Goal: Information Seeking & Learning: Learn about a topic

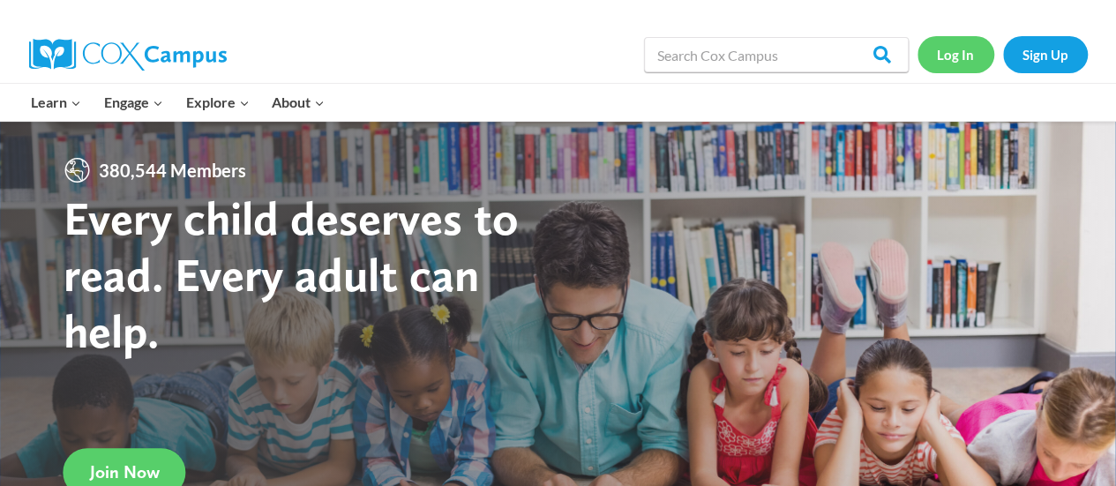
click at [956, 63] on link "Log In" at bounding box center [956, 54] width 77 height 36
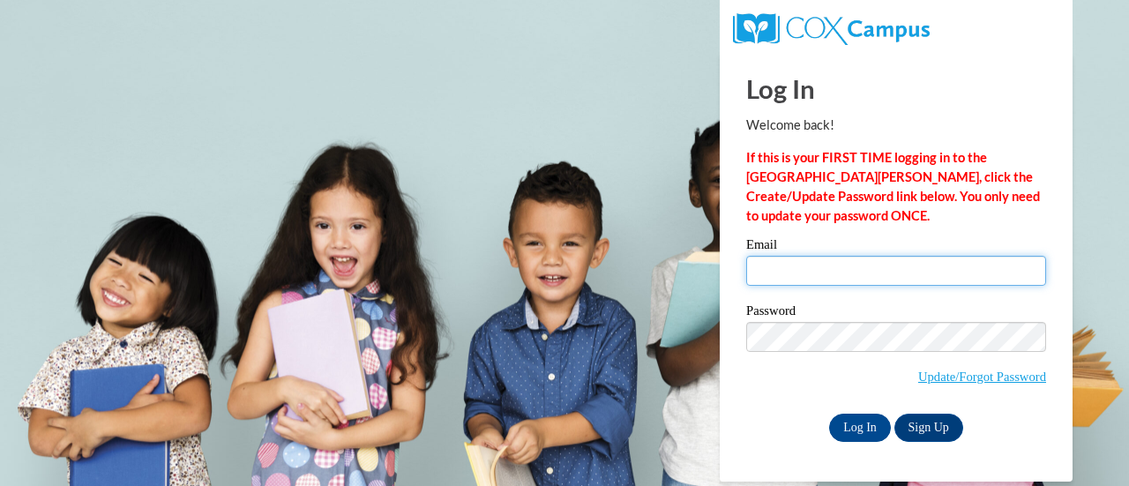
click at [775, 270] on input "Email" at bounding box center [896, 271] width 300 height 30
type input "michele.canfield@rusd.org"
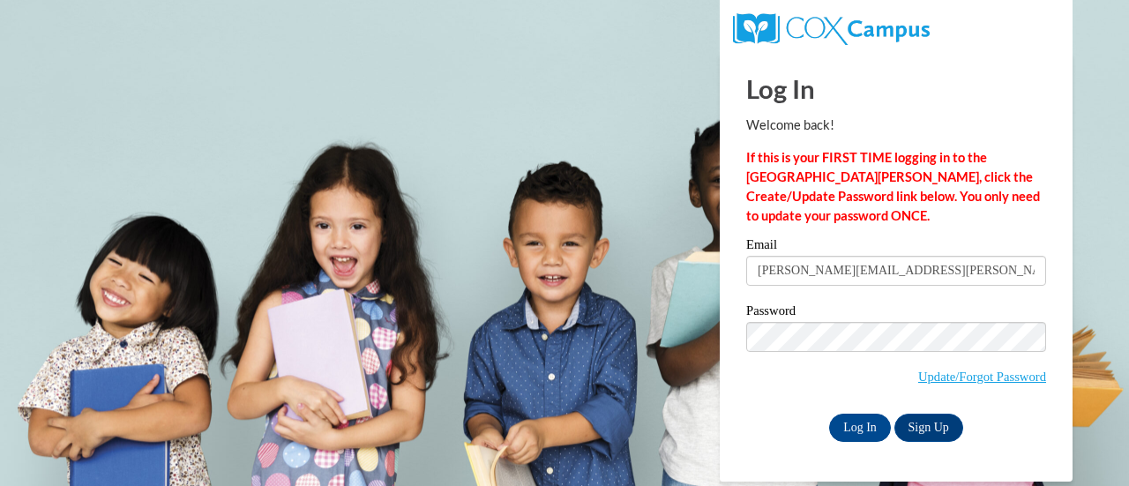
click at [852, 356] on span "Update/Forgot Password" at bounding box center [896, 358] width 300 height 73
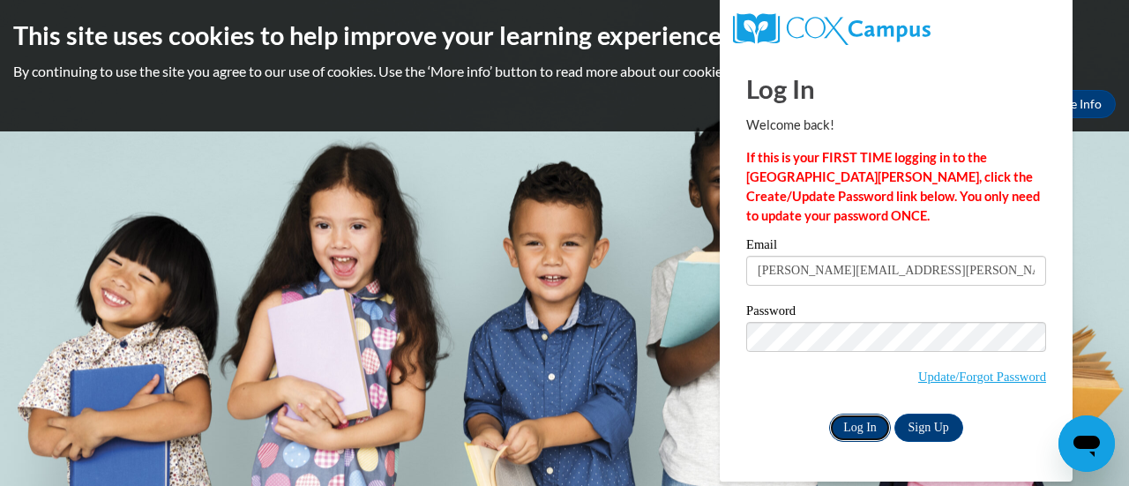
click at [849, 423] on input "Log In" at bounding box center [860, 428] width 62 height 28
click at [856, 419] on input "Log In" at bounding box center [860, 428] width 62 height 28
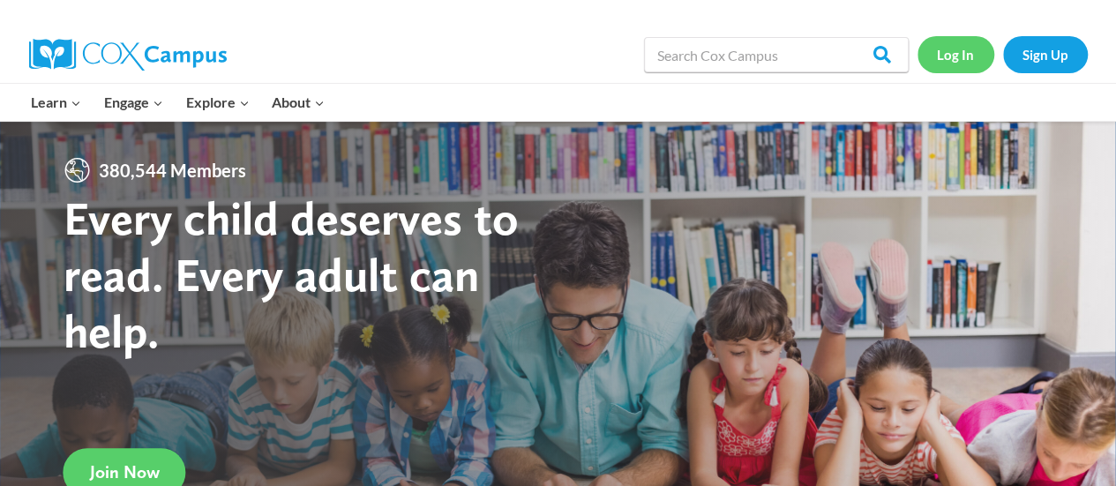
click at [960, 54] on link "Log In" at bounding box center [956, 54] width 77 height 36
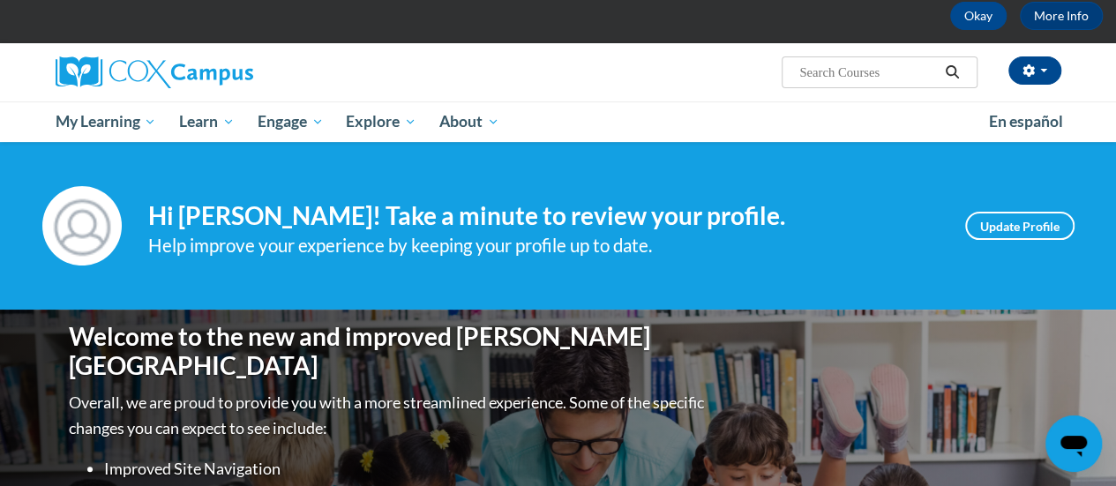
scroll to position [176, 0]
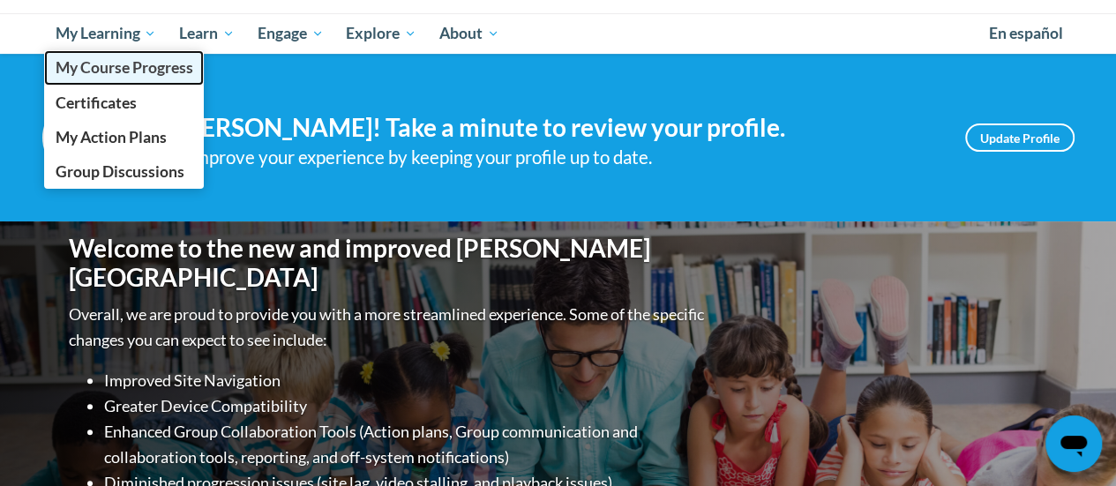
click at [161, 64] on span "My Course Progress" at bounding box center [124, 67] width 138 height 19
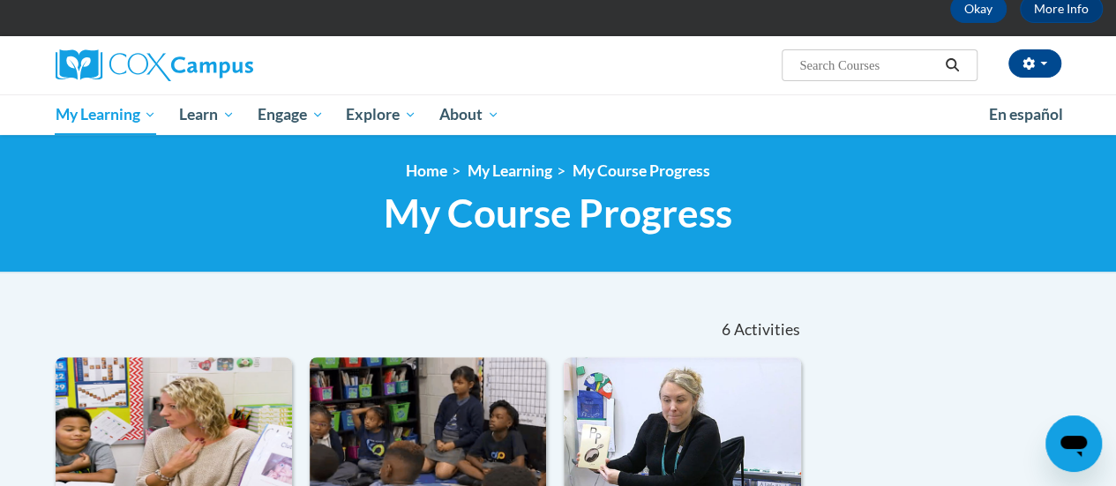
scroll to position [88, 0]
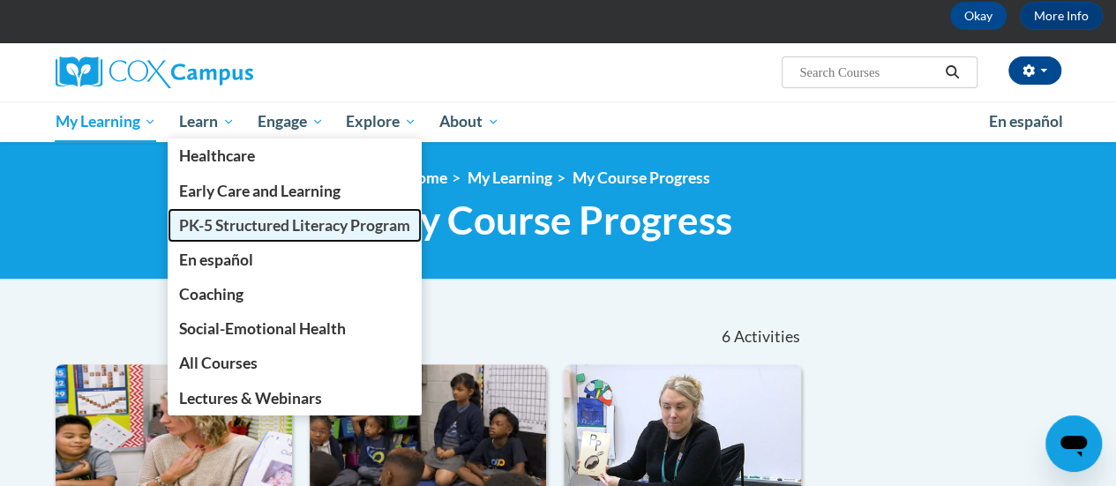
click at [350, 223] on span "PK-5 Structured Literacy Program" at bounding box center [294, 225] width 231 height 19
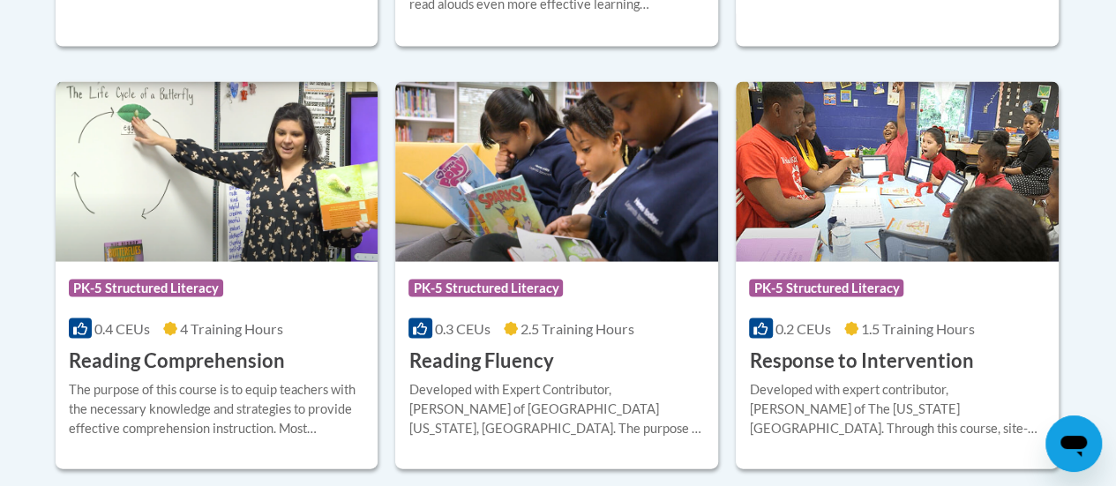
scroll to position [1764, 0]
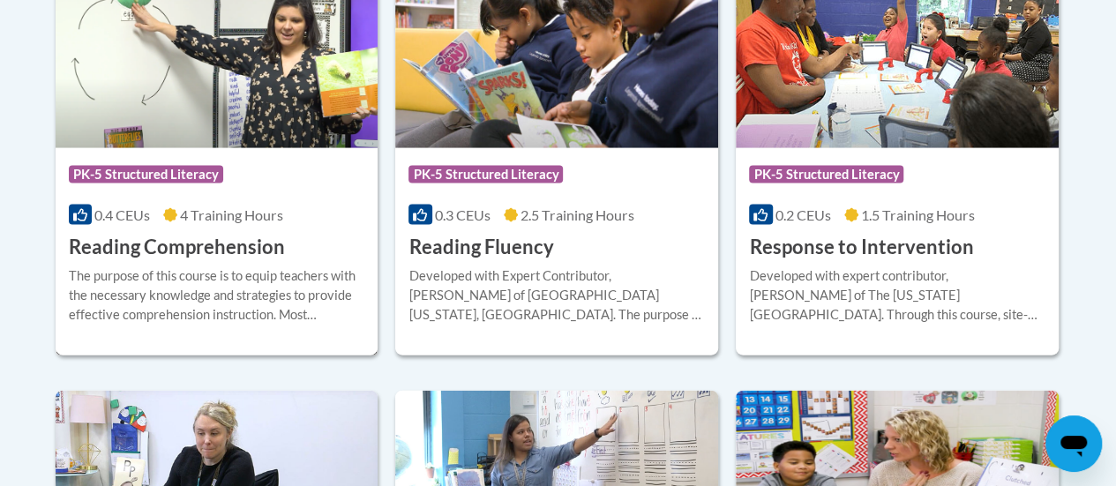
click at [268, 175] on div "Course Category: PK-5 Structured Literacy" at bounding box center [217, 177] width 296 height 40
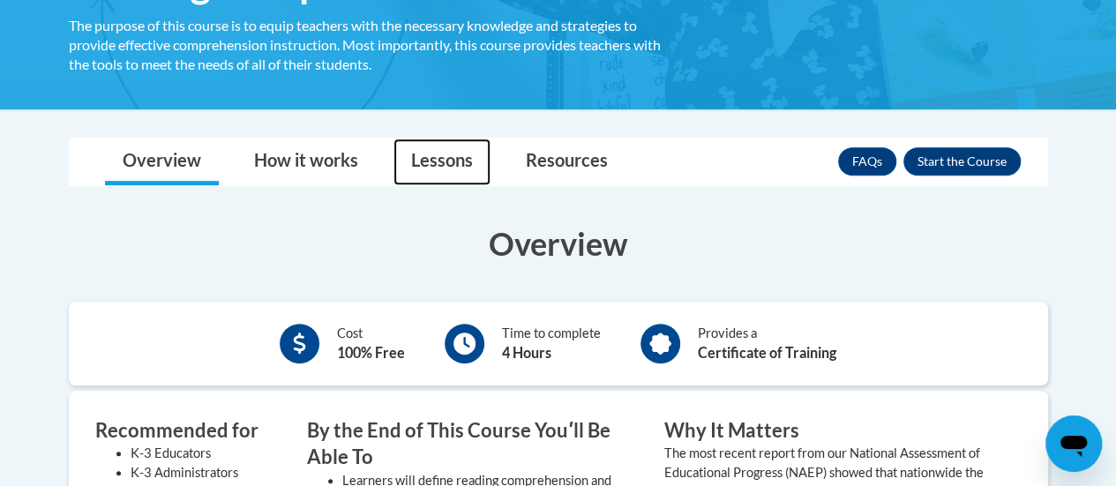
scroll to position [441, 0]
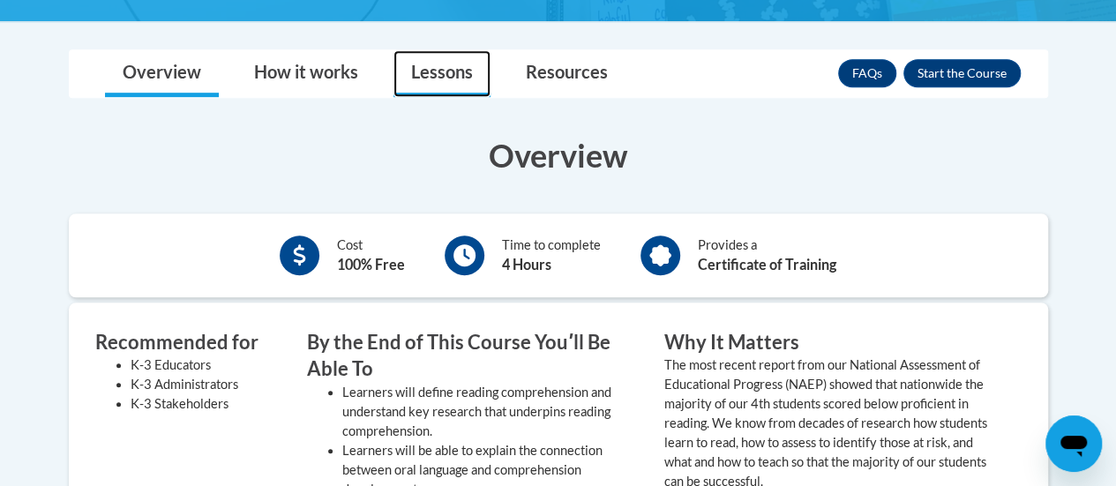
click at [461, 80] on link "Lessons" at bounding box center [441, 73] width 97 height 47
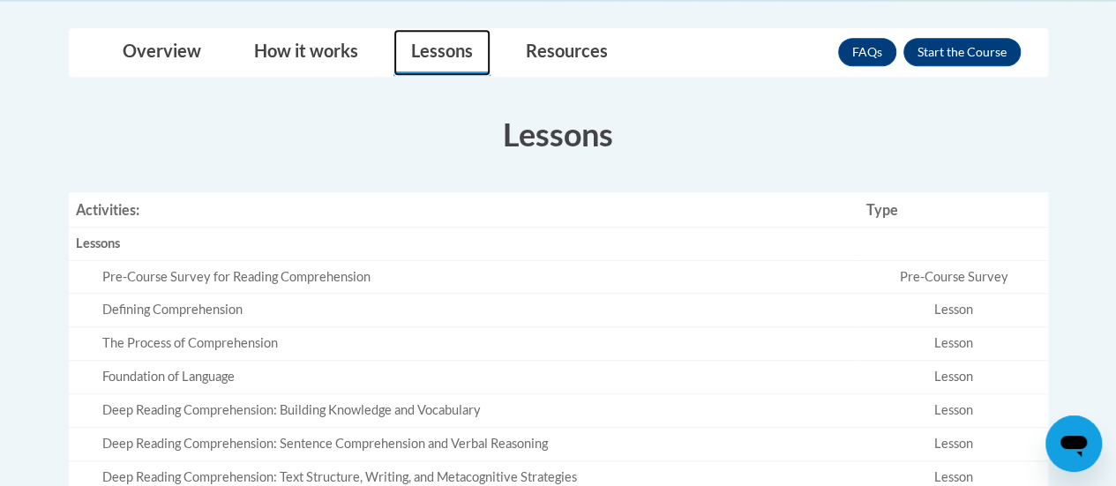
scroll to position [353, 0]
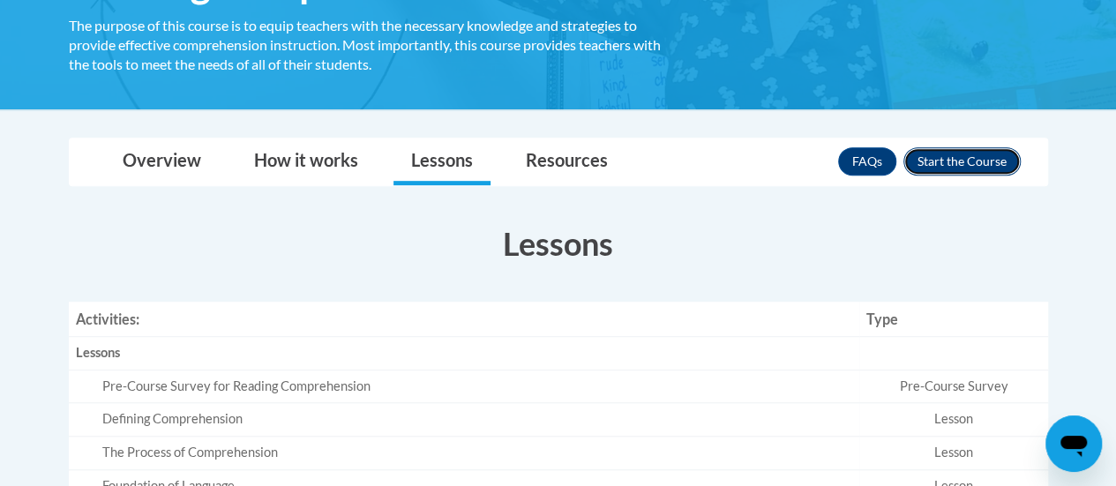
click at [945, 166] on button "Enroll" at bounding box center [961, 161] width 117 height 28
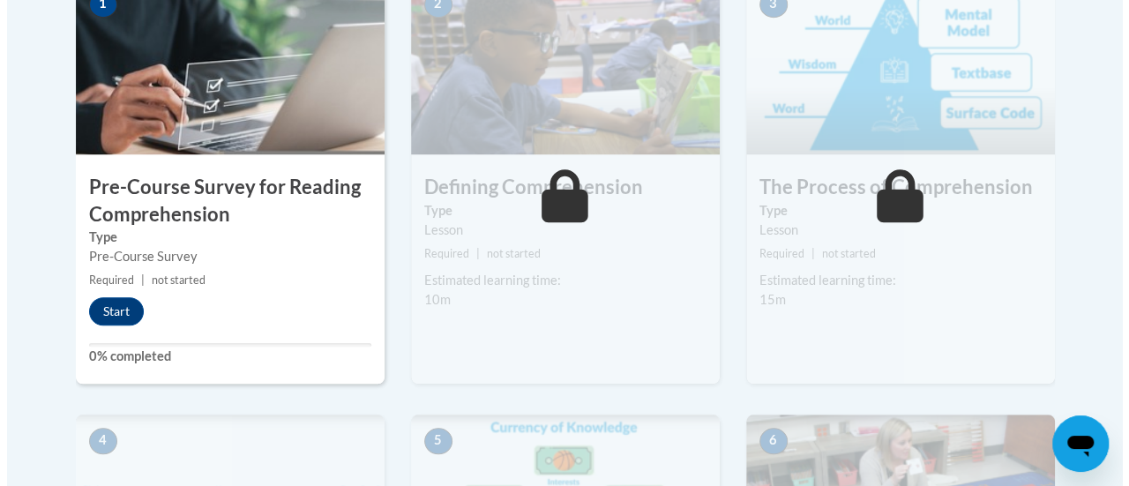
scroll to position [618, 0]
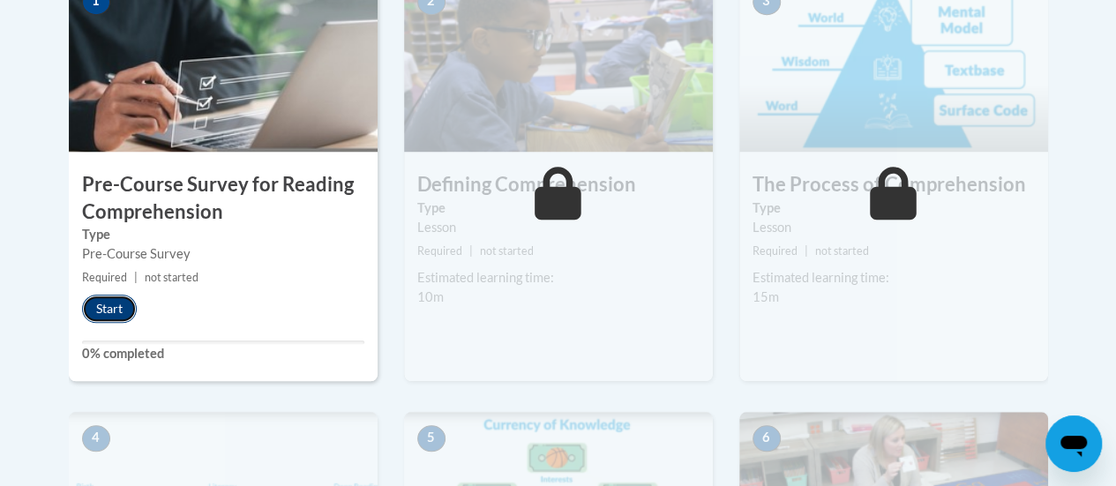
click at [108, 303] on button "Start" at bounding box center [109, 309] width 55 height 28
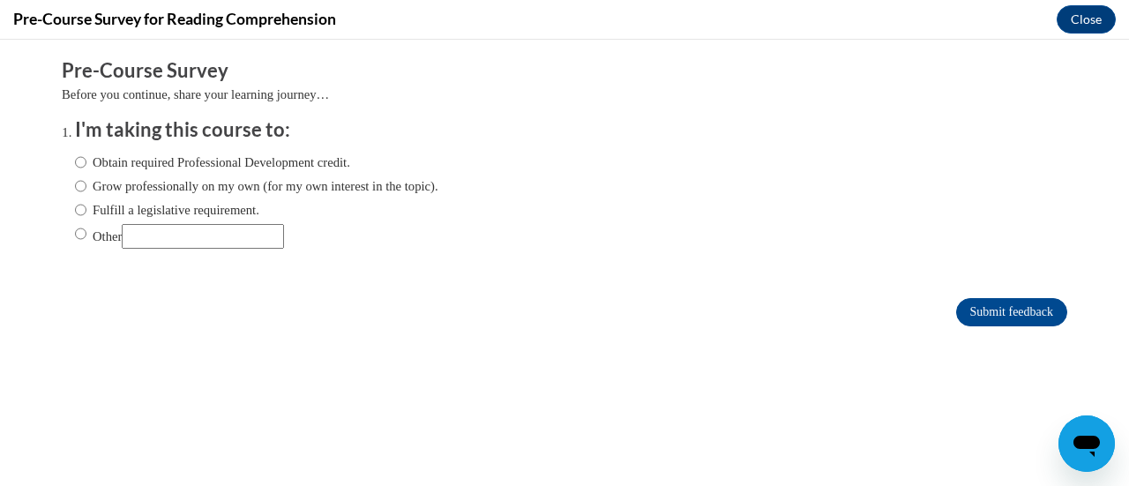
scroll to position [0, 0]
click at [314, 161] on label "Obtain required Professional Development credit." at bounding box center [212, 162] width 275 height 19
click at [86, 161] on input "Obtain required Professional Development credit." at bounding box center [80, 162] width 11 height 19
radio input "true"
click at [956, 311] on input "Submit feedback" at bounding box center [1011, 312] width 111 height 28
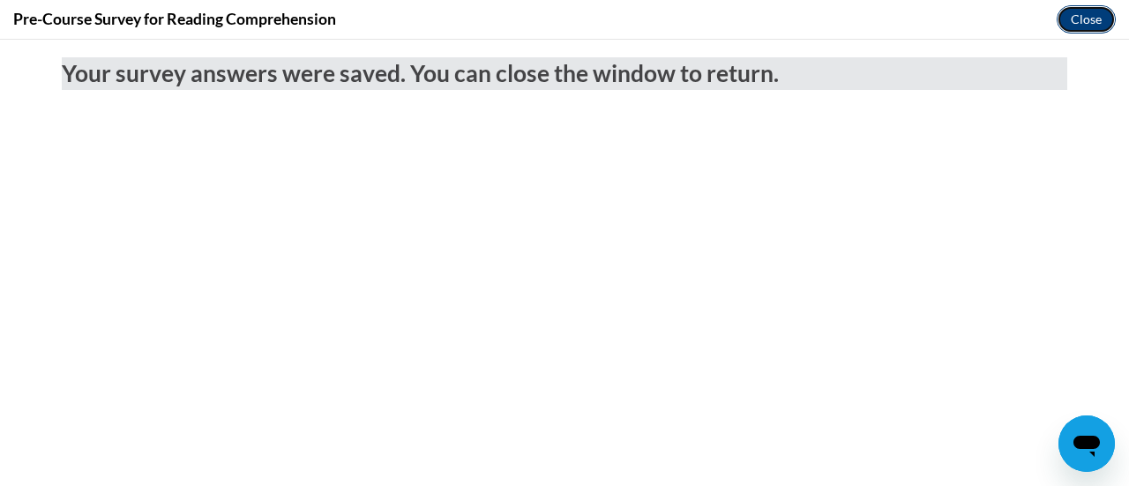
click at [1099, 15] on button "Close" at bounding box center [1086, 19] width 59 height 28
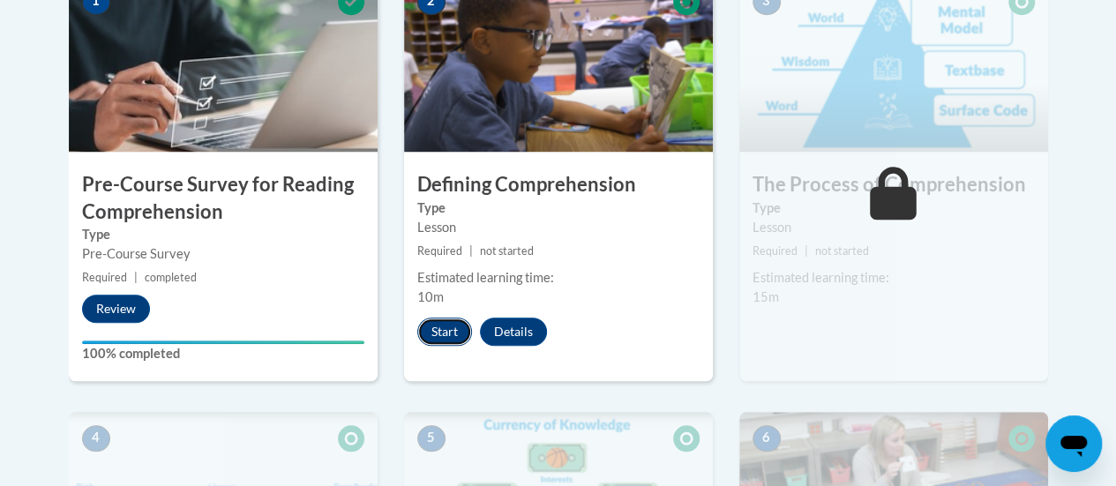
click at [449, 327] on button "Start" at bounding box center [444, 332] width 55 height 28
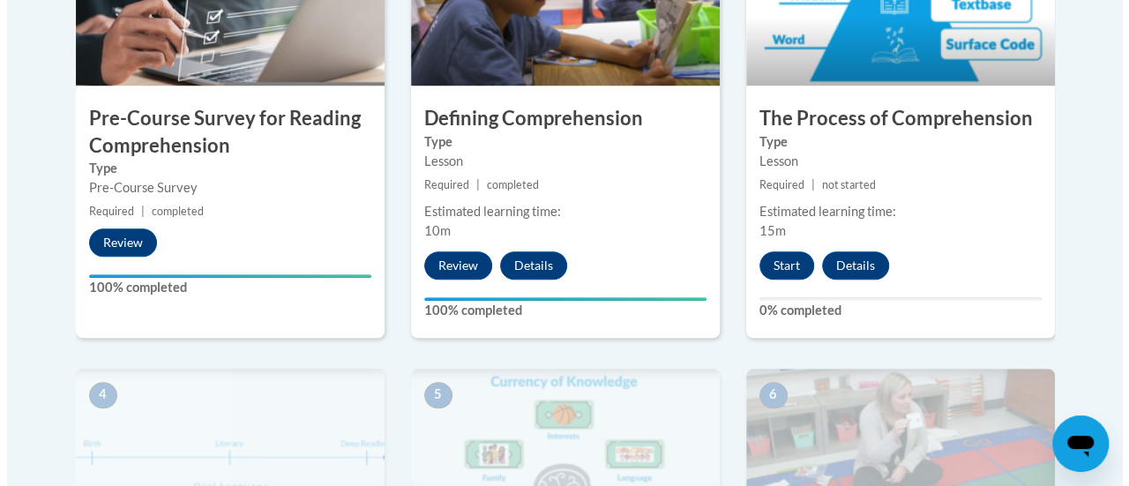
scroll to position [685, 0]
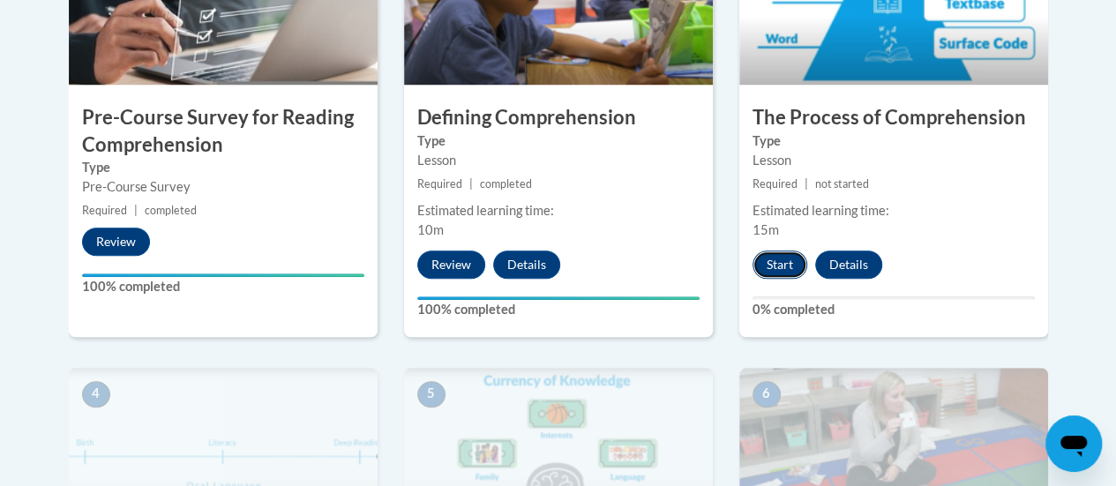
click at [788, 266] on button "Start" at bounding box center [780, 265] width 55 height 28
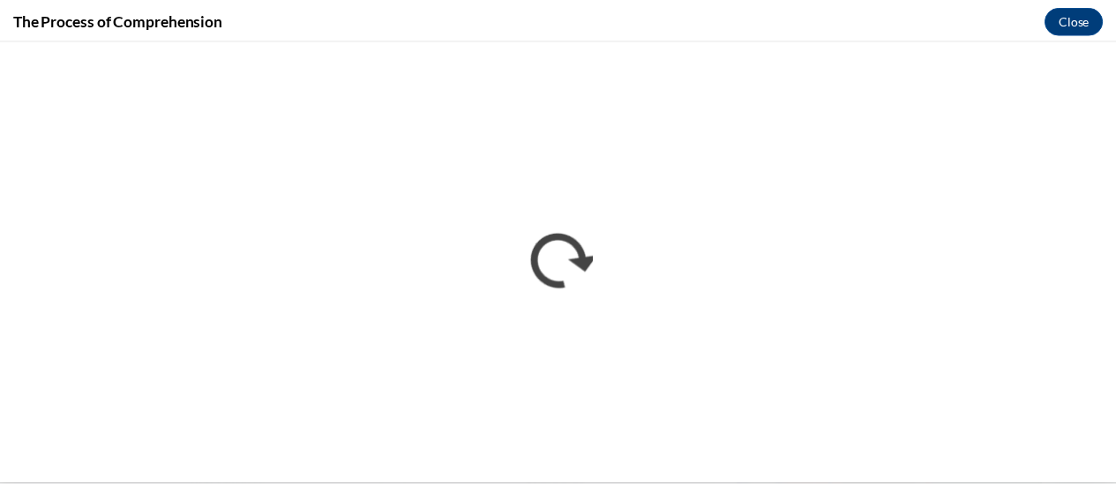
scroll to position [0, 0]
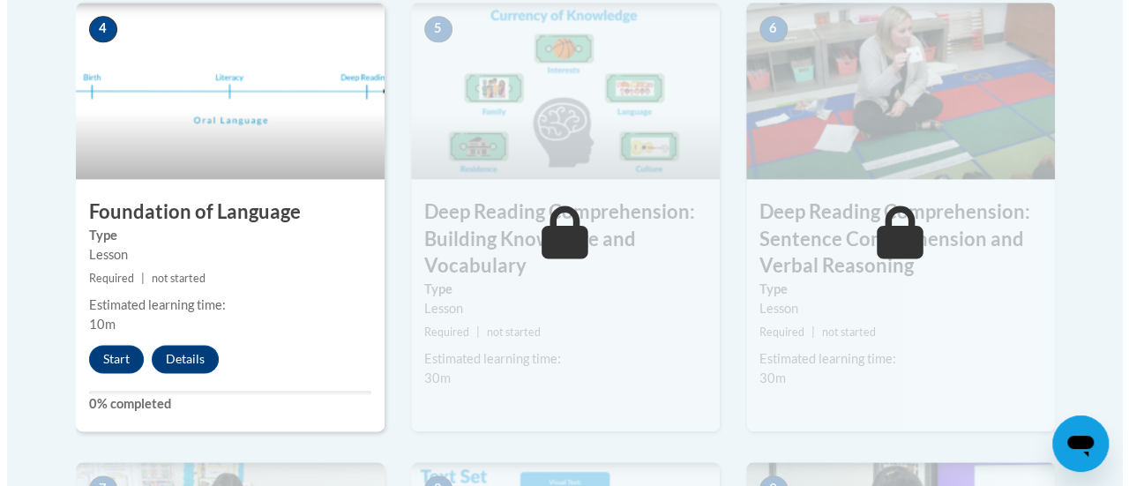
scroll to position [1052, 0]
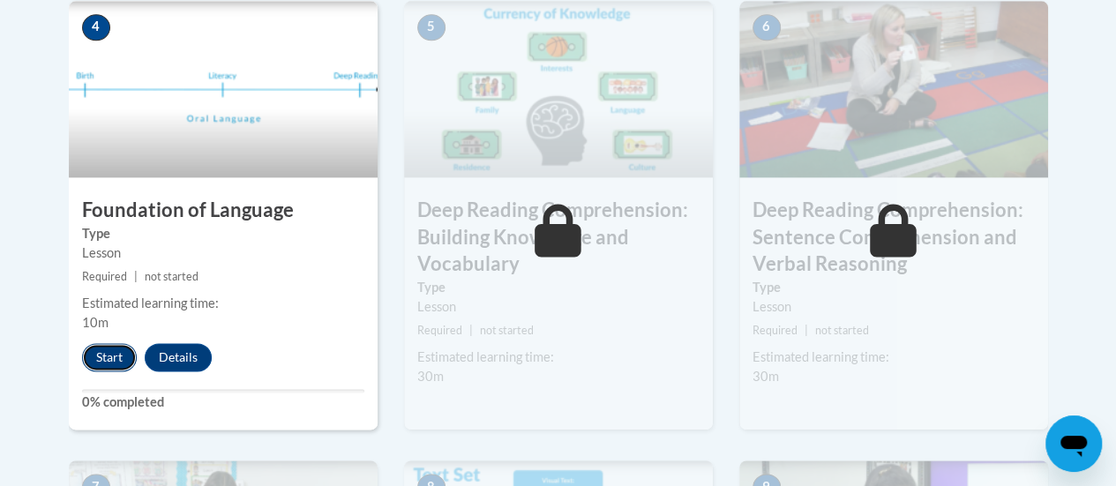
click at [111, 344] on button "Start" at bounding box center [109, 357] width 55 height 28
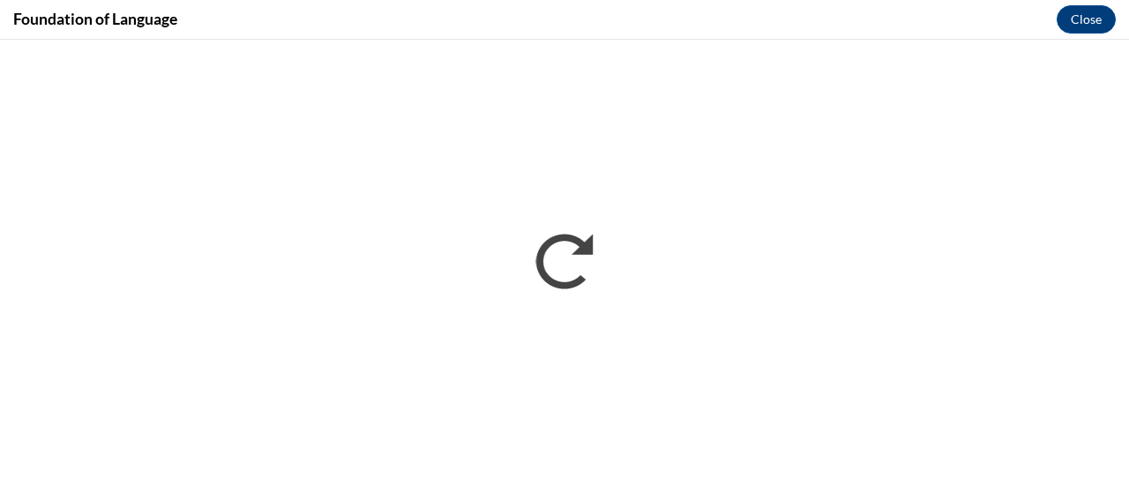
scroll to position [0, 0]
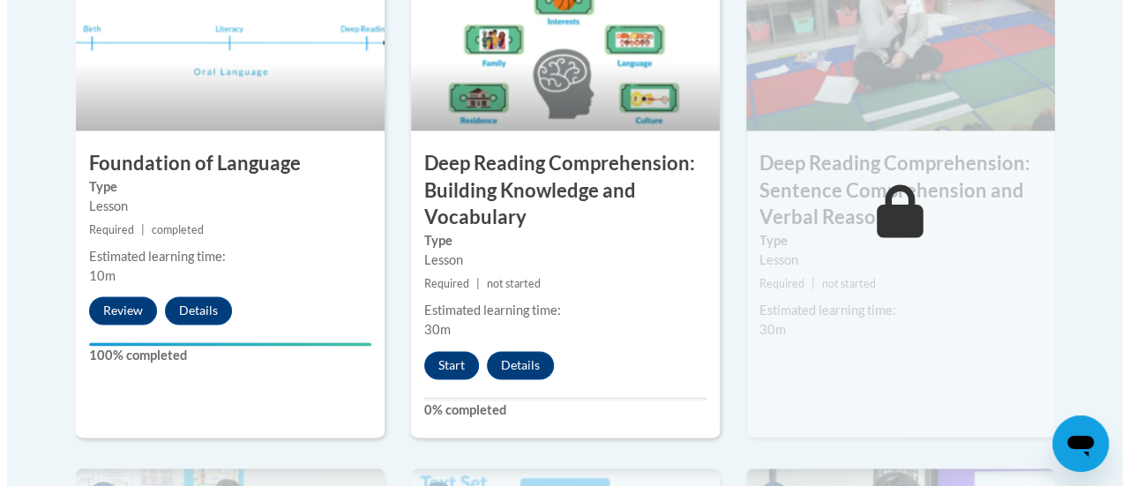
scroll to position [1115, 0]
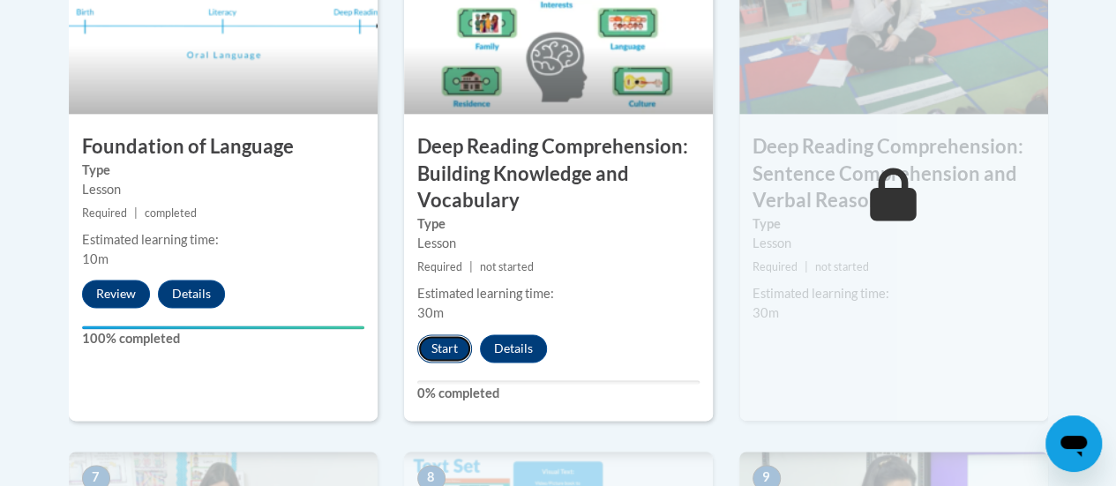
click at [434, 342] on button "Start" at bounding box center [444, 348] width 55 height 28
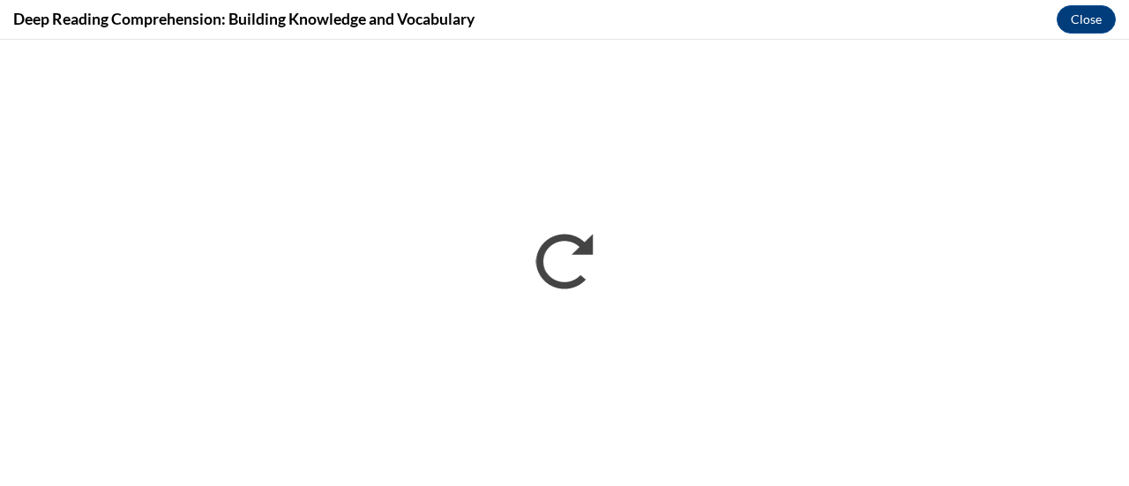
scroll to position [0, 0]
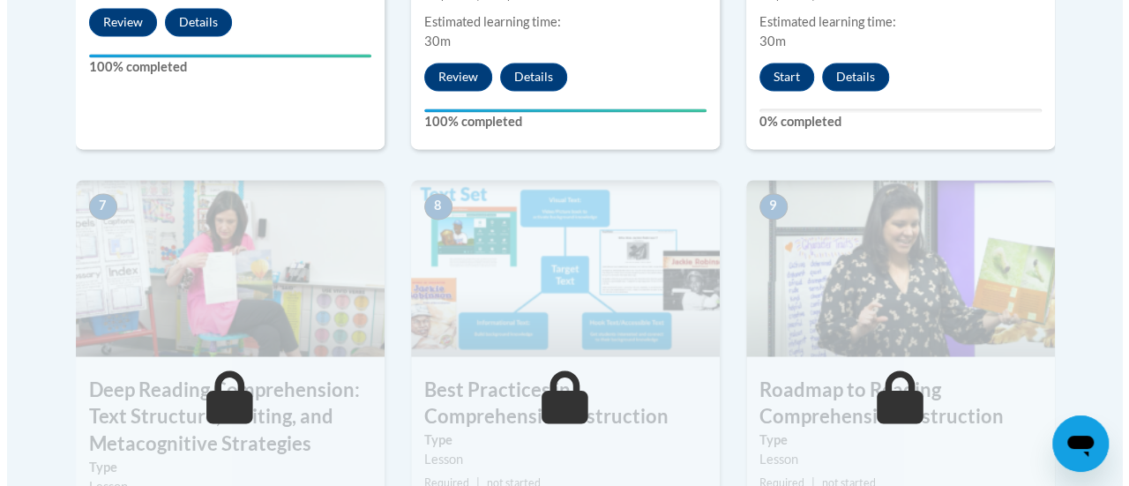
scroll to position [1323, 0]
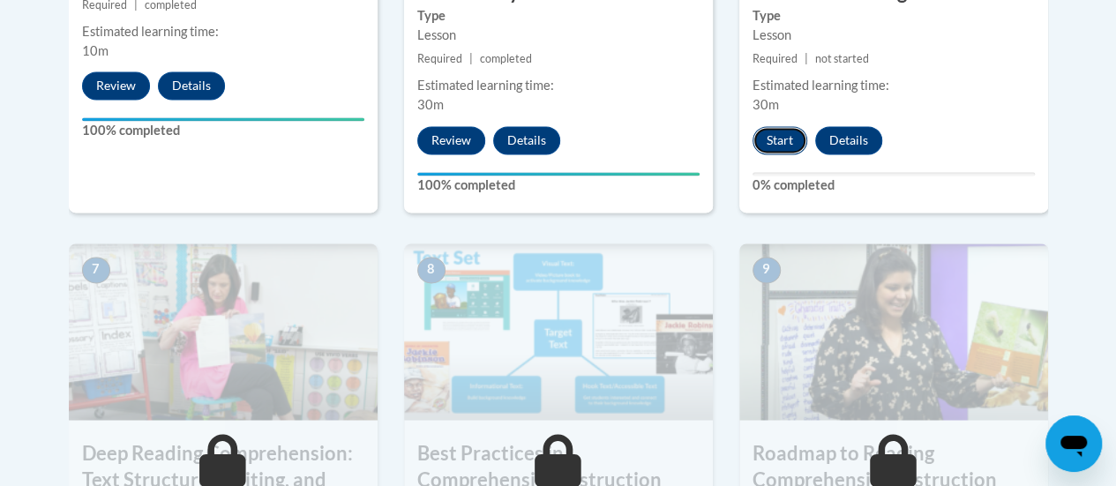
click at [762, 133] on button "Start" at bounding box center [780, 140] width 55 height 28
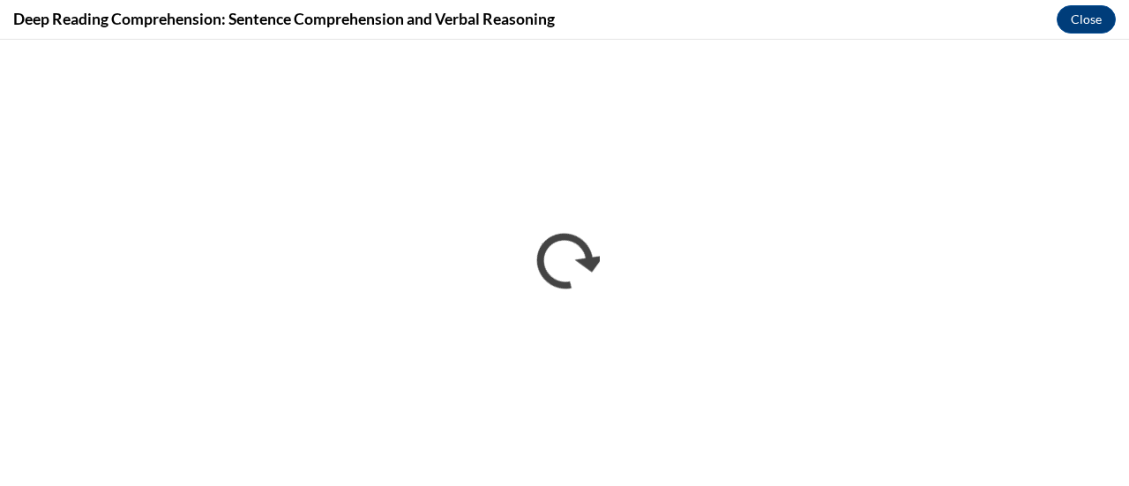
scroll to position [0, 0]
